Goal: Find contact information: Find contact information

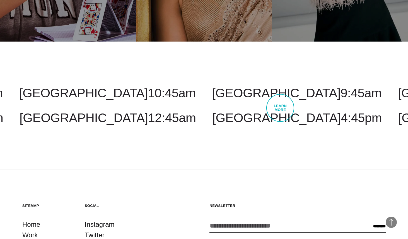
scroll to position [1702, 0]
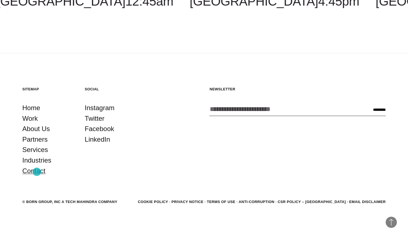
click at [37, 172] on link "Contact" at bounding box center [33, 171] width 23 height 11
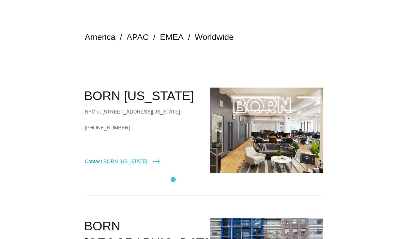
scroll to position [115, 0]
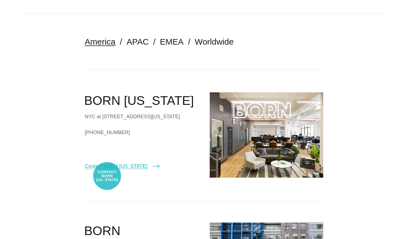
click at [107, 170] on link "Contact BORN New York" at bounding box center [122, 166] width 75 height 8
select select "********"
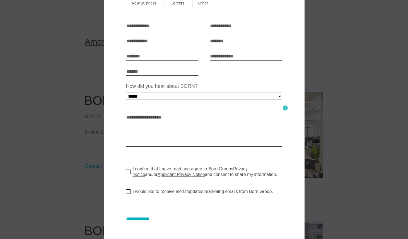
scroll to position [104, 0]
click at [361, 71] on div at bounding box center [204, 119] width 408 height 239
